Goal: Task Accomplishment & Management: Manage account settings

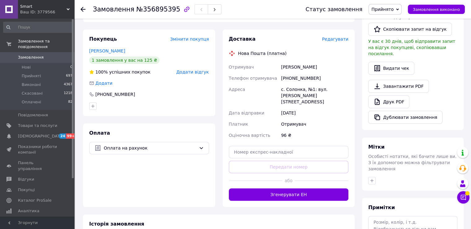
scroll to position [161, 0]
click at [82, 10] on icon at bounding box center [83, 9] width 5 height 5
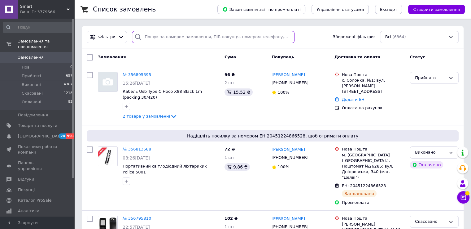
click at [172, 38] on input "search" at bounding box center [213, 37] width 163 height 12
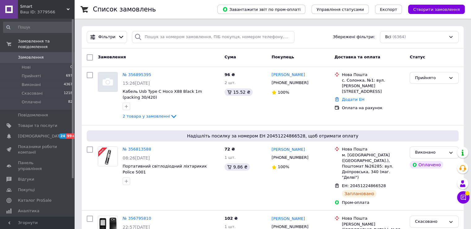
click at [48, 3] on div "Smart Ваш ID: 3779566" at bounding box center [46, 9] width 56 height 19
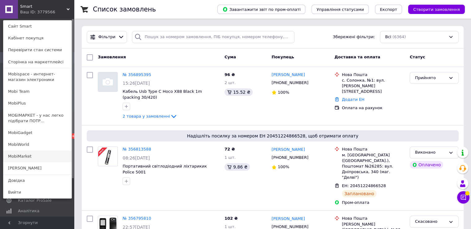
click at [48, 156] on link "MobiMarket" at bounding box center [37, 156] width 68 height 12
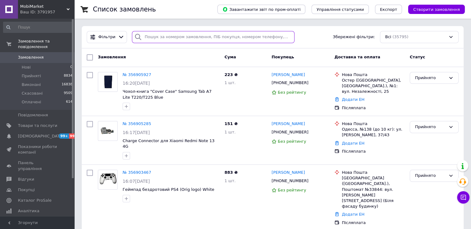
click at [202, 39] on input "search" at bounding box center [213, 37] width 163 height 12
paste input "0973576502"
type input "0973576502"
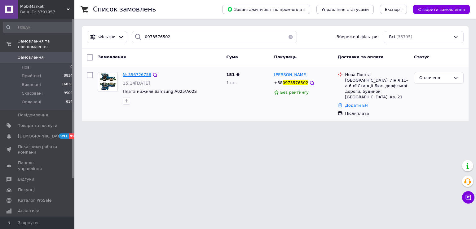
click at [143, 75] on span "№ 356726758" at bounding box center [137, 74] width 29 height 5
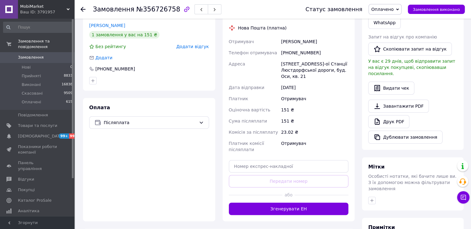
scroll to position [155, 0]
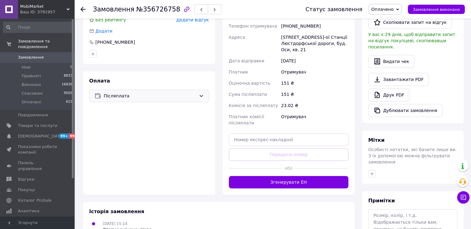
click at [192, 93] on span "Післяплата" at bounding box center [150, 95] width 93 height 7
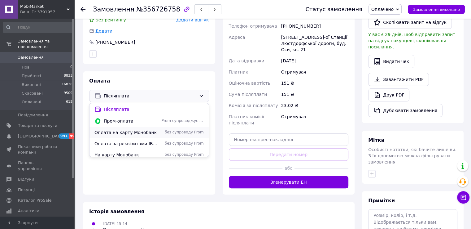
click at [144, 135] on span "Оплата на карту Монобанк" at bounding box center [127, 132] width 64 height 6
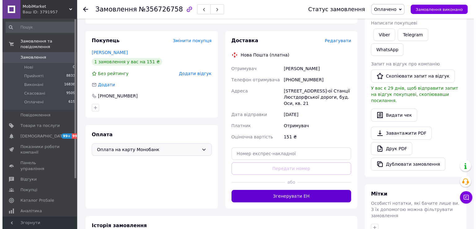
scroll to position [93, 0]
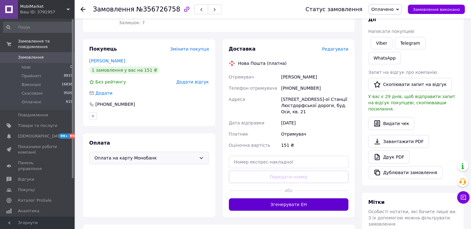
click at [285, 207] on button "Згенерувати ЕН" at bounding box center [289, 204] width 120 height 12
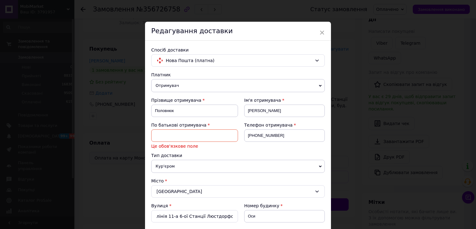
click at [175, 137] on input at bounding box center [194, 135] width 87 height 12
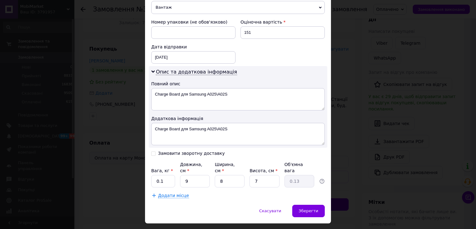
scroll to position [286, 0]
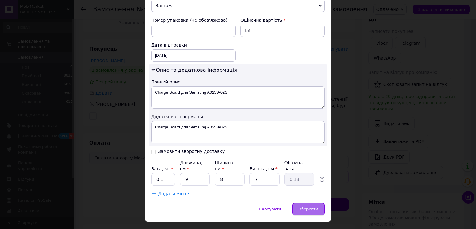
type input "Петрович"
click at [312, 206] on span "Зберегти" at bounding box center [309, 208] width 20 height 5
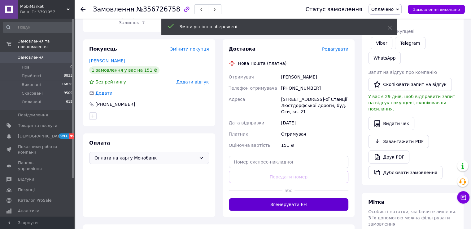
click at [298, 207] on button "Згенерувати ЕН" at bounding box center [289, 204] width 120 height 12
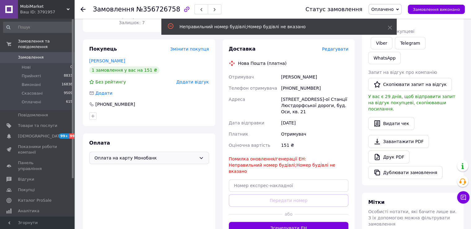
click at [341, 46] on div "Доставка Редагувати" at bounding box center [289, 49] width 120 height 7
click at [340, 50] on span "Редагувати" at bounding box center [335, 48] width 26 height 5
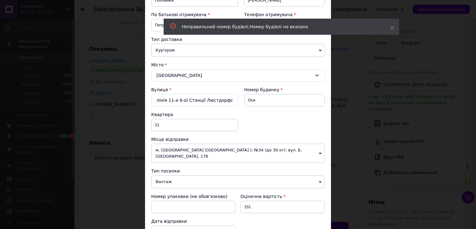
scroll to position [124, 0]
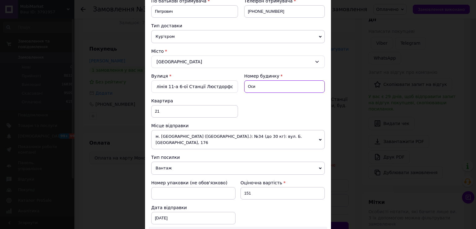
drag, startPoint x: 262, startPoint y: 84, endPoint x: 247, endPoint y: 85, distance: 14.9
click at [247, 85] on input "Оси" at bounding box center [284, 86] width 81 height 12
type input "Оси 11"
click at [162, 86] on input "лінія 11-а 6-ої Станції Люстдорфської дороги" at bounding box center [194, 86] width 87 height 12
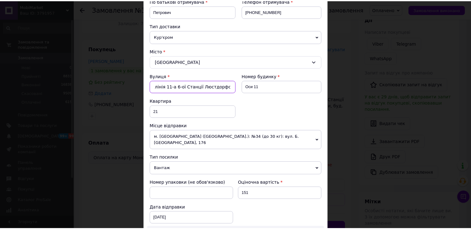
scroll to position [0, 0]
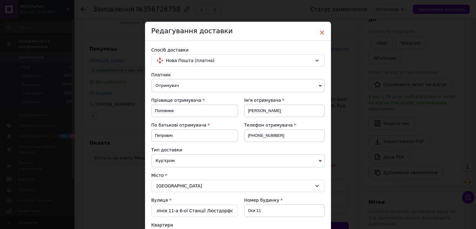
click at [322, 33] on span "×" at bounding box center [322, 32] width 6 height 11
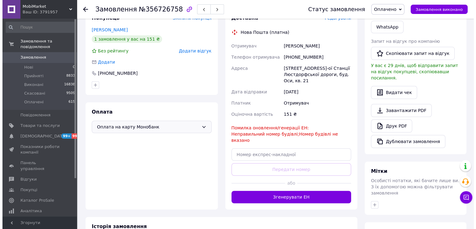
scroll to position [93, 0]
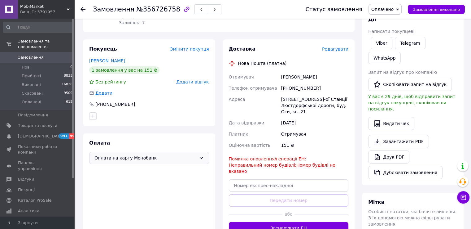
click at [344, 50] on span "Редагувати" at bounding box center [335, 48] width 26 height 5
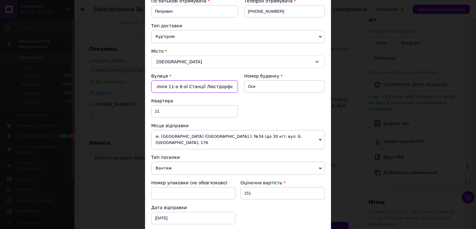
scroll to position [0, 14]
drag, startPoint x: 170, startPoint y: 86, endPoint x: 275, endPoint y: 93, distance: 104.7
click at [275, 93] on div "Вулиця * лінія 11-а 6-ої Станції Люстдорфської дороги Номер будинку Оси Квартир…" at bounding box center [238, 98] width 174 height 50
click at [181, 86] on input "лінія 11" at bounding box center [194, 86] width 87 height 12
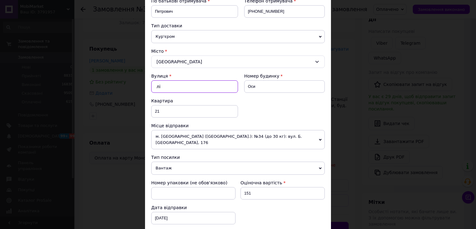
type input "л"
click at [143, 87] on div "× Редагування доставки Спосіб доставки Нова Пошта (платна) Платник Отримувач Ві…" at bounding box center [238, 114] width 476 height 229
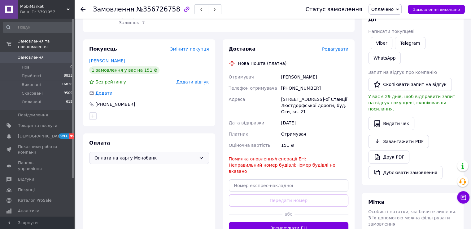
click at [339, 50] on span "Редагувати" at bounding box center [335, 48] width 26 height 5
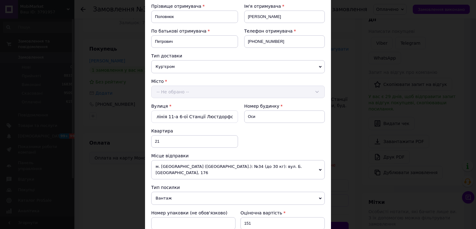
scroll to position [93, 0]
click at [173, 92] on div "Місто -- Не обрано --" at bounding box center [238, 89] width 174 height 20
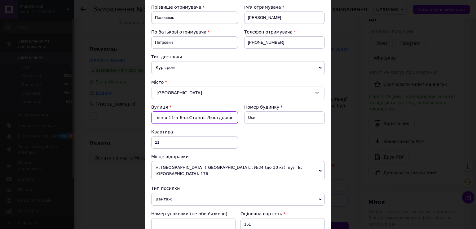
click at [170, 117] on input "лінія 11-а 6-ої Станції Люстдорфської дороги" at bounding box center [194, 117] width 87 height 12
drag, startPoint x: 161, startPoint y: 117, endPoint x: 311, endPoint y: 118, distance: 150.0
click at [311, 118] on div "Вулиця * лінія 11-а 6-ої Станції Люстдорфської дороги Номер будинку Оси Квартир…" at bounding box center [238, 129] width 174 height 50
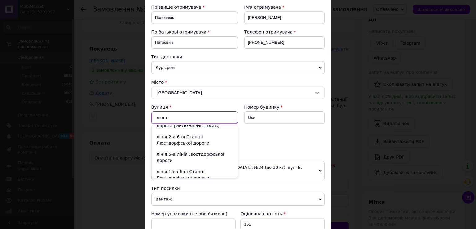
scroll to position [124, 0]
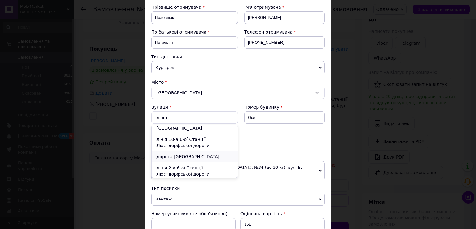
click at [208, 151] on div "дорога Люстдорфська" at bounding box center [195, 156] width 86 height 11
type input "дорога Люстдорфська"
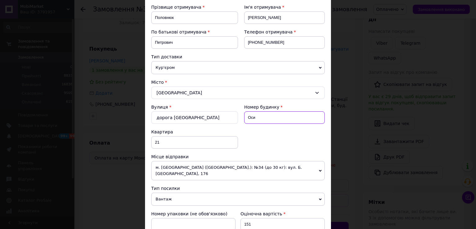
drag, startPoint x: 271, startPoint y: 116, endPoint x: 245, endPoint y: 116, distance: 26.3
click at [245, 116] on input "Оси" at bounding box center [284, 117] width 81 height 12
type input "21"
drag, startPoint x: 166, startPoint y: 140, endPoint x: 151, endPoint y: 140, distance: 14.9
click at [151, 140] on input "21" at bounding box center [194, 142] width 87 height 12
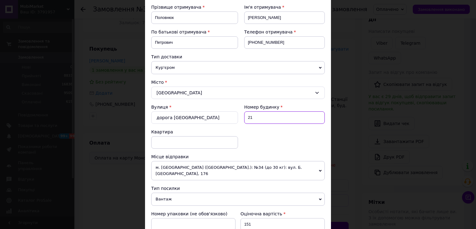
drag, startPoint x: 238, startPoint y: 116, endPoint x: 234, endPoint y: 116, distance: 3.7
click at [234, 116] on div "Вулиця * дорога Люстдорфська Номер будинку 21 Квартира" at bounding box center [238, 129] width 174 height 50
type input "1"
click at [204, 117] on input "дорога Люстдорфська" at bounding box center [194, 117] width 87 height 12
drag, startPoint x: 206, startPoint y: 118, endPoint x: 144, endPoint y: 115, distance: 61.7
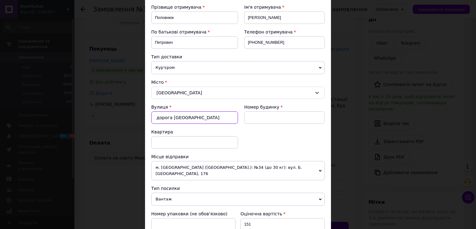
click at [144, 115] on div "× Редагування доставки Спосіб доставки Нова Пошта (платна) Платник Отримувач Ві…" at bounding box center [238, 114] width 476 height 229
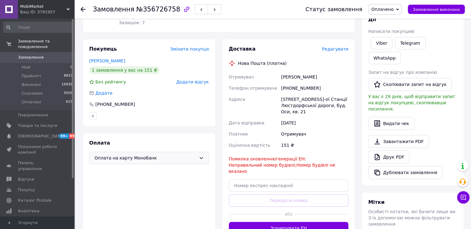
click at [344, 51] on span "Редагувати" at bounding box center [335, 48] width 26 height 5
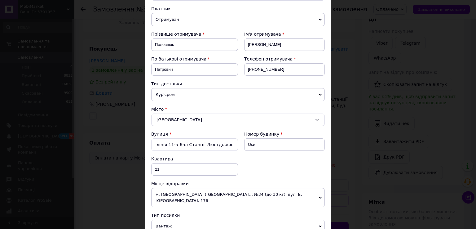
scroll to position [62, 0]
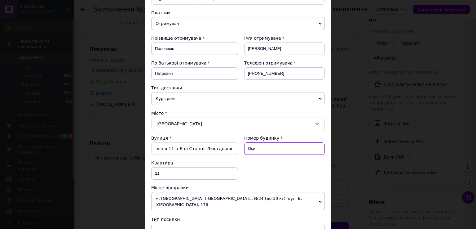
drag, startPoint x: 264, startPoint y: 147, endPoint x: 240, endPoint y: 147, distance: 24.8
click at [240, 147] on div "Номер будинку Оси" at bounding box center [281, 147] width 87 height 25
drag, startPoint x: 180, startPoint y: 171, endPoint x: 147, endPoint y: 170, distance: 32.6
click at [139, 172] on div "× Редагування доставки Спосіб доставки Нова Пошта (платна) Платник Отримувач Ві…" at bounding box center [238, 114] width 476 height 229
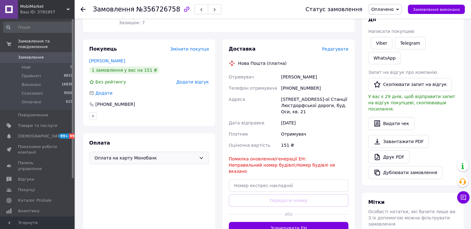
click at [338, 50] on span "Редагувати" at bounding box center [335, 48] width 26 height 5
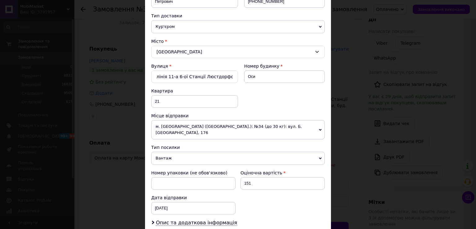
scroll to position [124, 0]
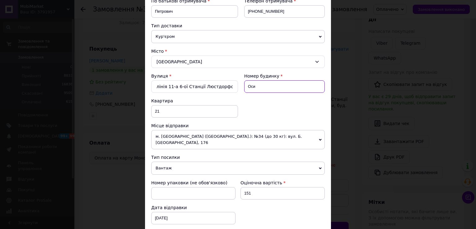
drag, startPoint x: 255, startPoint y: 84, endPoint x: 241, endPoint y: 83, distance: 14.0
click at [242, 83] on div "Номер будинку Оси" at bounding box center [281, 85] width 87 height 25
drag, startPoint x: 159, startPoint y: 111, endPoint x: 151, endPoint y: 110, distance: 7.5
click at [151, 110] on input "21" at bounding box center [194, 111] width 87 height 12
click at [269, 82] on input at bounding box center [284, 86] width 81 height 12
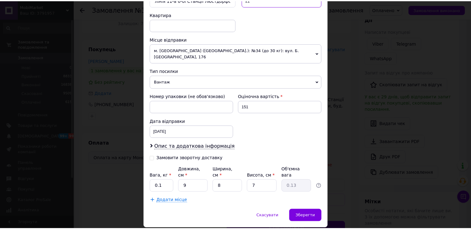
scroll to position [217, 0]
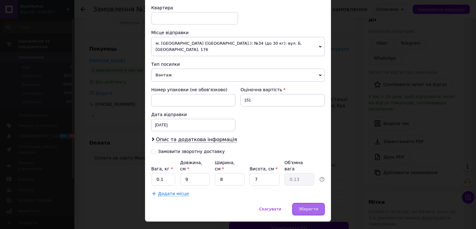
type input "21"
click at [311, 206] on span "Зберегти" at bounding box center [309, 208] width 20 height 5
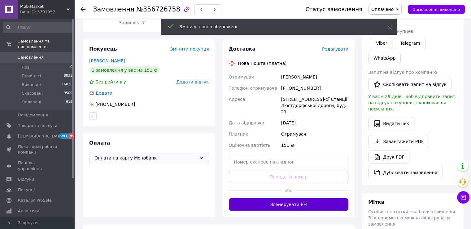
click at [293, 198] on button "Згенерувати ЕН" at bounding box center [289, 204] width 120 height 12
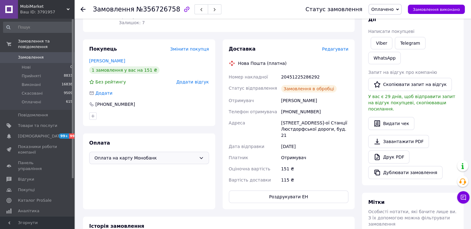
click at [304, 77] on div "20451225286292" at bounding box center [315, 76] width 70 height 11
copy div "20451225286292"
click at [273, 107] on div "Телефон отримувача" at bounding box center [254, 111] width 52 height 11
click at [82, 9] on icon at bounding box center [83, 9] width 5 height 5
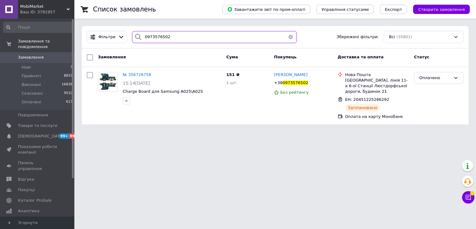
drag, startPoint x: 171, startPoint y: 39, endPoint x: 135, endPoint y: 41, distance: 36.3
click at [135, 41] on div "0973576502" at bounding box center [214, 37] width 165 height 12
paste input "356901824"
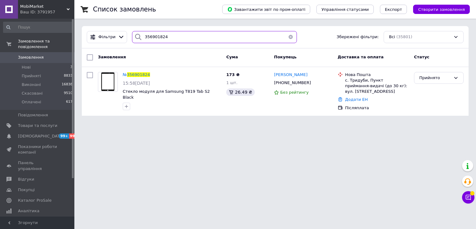
click at [132, 36] on div "356901824" at bounding box center [214, 37] width 165 height 12
paste input "1479"
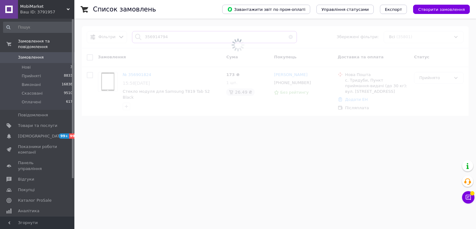
type input "356914794"
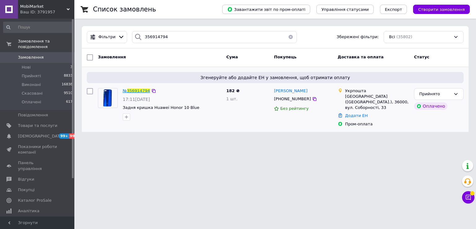
click at [135, 90] on span "356914794" at bounding box center [138, 90] width 23 height 5
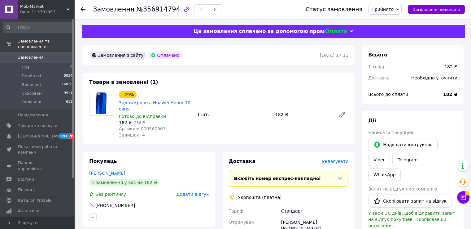
click at [402, 6] on span "Прийнято" at bounding box center [385, 9] width 33 height 11
click at [387, 41] on li "Оплачено" at bounding box center [385, 40] width 33 height 9
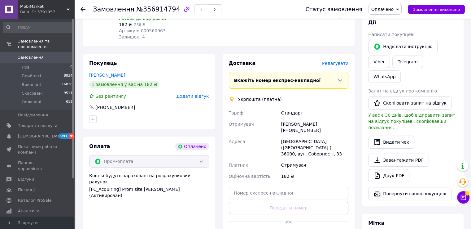
scroll to position [186, 0]
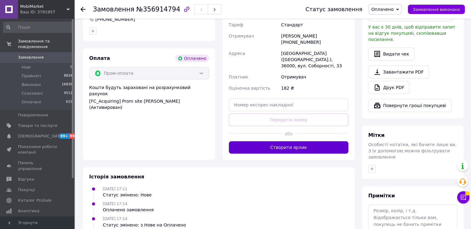
click at [280, 141] on button "Створити ярлик" at bounding box center [289, 147] width 120 height 12
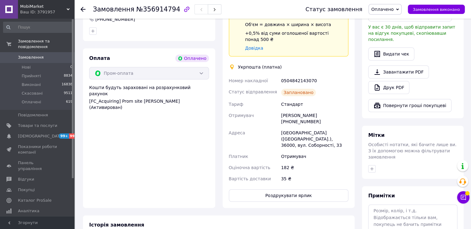
click at [299, 75] on div "0504842143070" at bounding box center [315, 80] width 70 height 11
copy div "0504842143070"
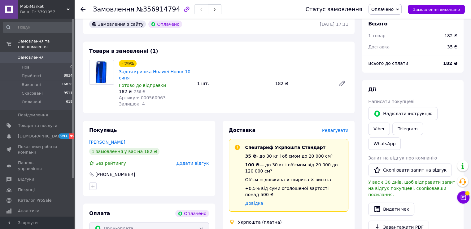
scroll to position [0, 0]
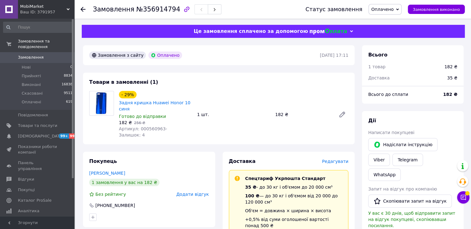
click at [81, 10] on icon at bounding box center [83, 9] width 5 height 5
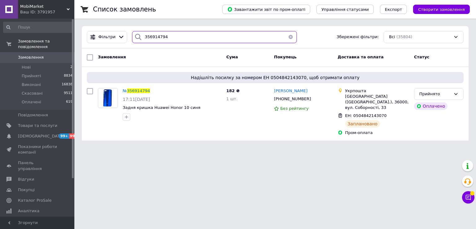
drag, startPoint x: 165, startPoint y: 32, endPoint x: 139, endPoint y: 33, distance: 25.7
click at [139, 33] on div "356914794" at bounding box center [214, 37] width 165 height 12
paste input "6178"
type input "356916178"
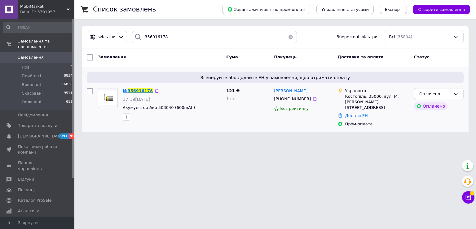
click at [148, 91] on span "356916178" at bounding box center [140, 90] width 25 height 5
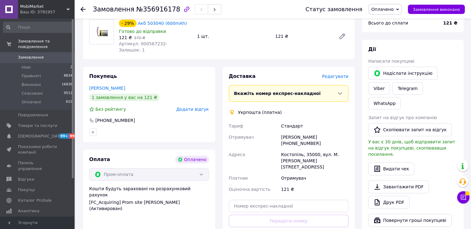
scroll to position [164, 0]
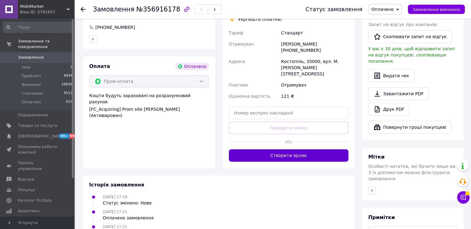
click at [275, 149] on button "Створити ярлик" at bounding box center [289, 155] width 120 height 12
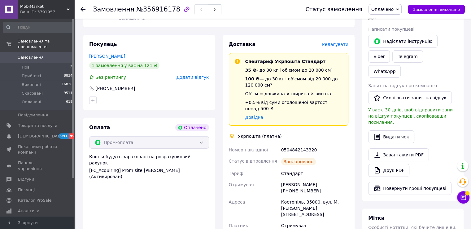
scroll to position [102, 0]
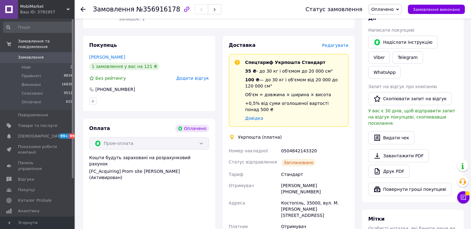
click at [296, 145] on div "0504842143320" at bounding box center [315, 150] width 70 height 11
copy div "0504842143320"
click at [83, 10] on icon at bounding box center [83, 9] width 5 height 5
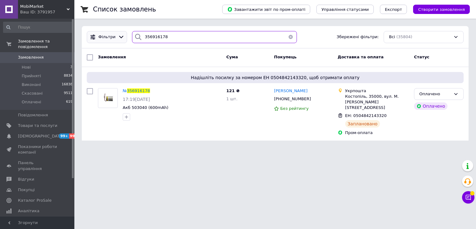
drag, startPoint x: 171, startPoint y: 37, endPoint x: 118, endPoint y: 38, distance: 52.7
click at [118, 38] on div "Фільтри 356916178 Збережені фільтри: Всі (35804)" at bounding box center [275, 37] width 382 height 12
paste input "0955047171"
type input "0955047171"
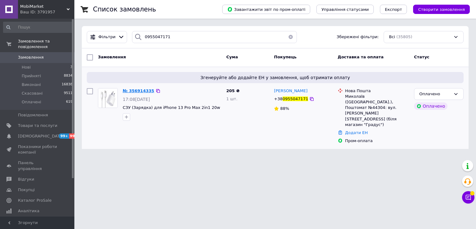
click at [136, 88] on span "№ 356914335" at bounding box center [139, 90] width 32 height 5
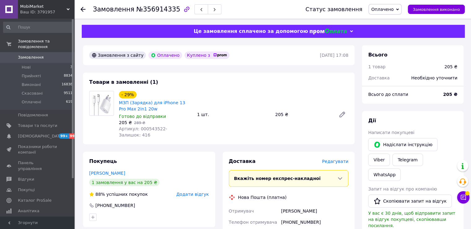
scroll to position [219, 0]
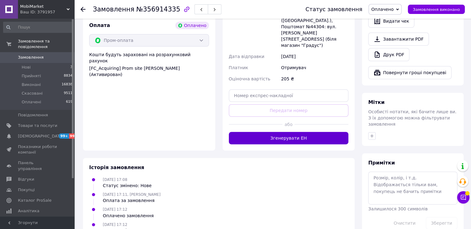
click at [270, 132] on button "Згенерувати ЕН" at bounding box center [289, 138] width 120 height 12
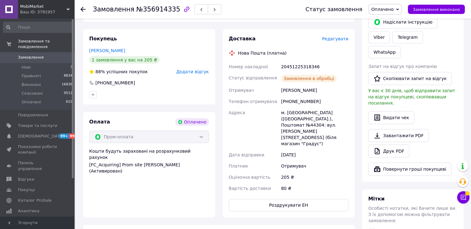
scroll to position [112, 0]
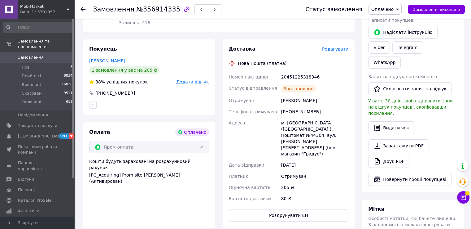
click at [288, 78] on div "20451225318346" at bounding box center [315, 76] width 70 height 11
copy div "20451225318346"
click at [81, 10] on icon at bounding box center [83, 9] width 5 height 5
